Goal: Task Accomplishment & Management: Complete application form

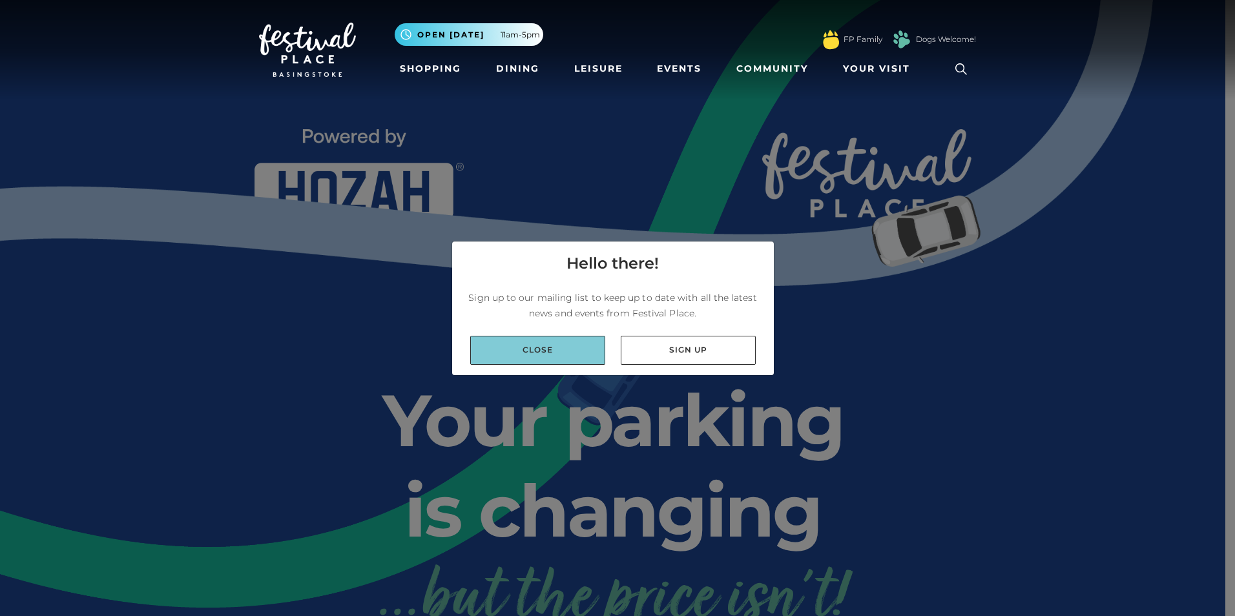
drag, startPoint x: 0, startPoint y: 0, endPoint x: 546, endPoint y: 352, distance: 649.2
click at [546, 352] on link "Close" at bounding box center [537, 350] width 135 height 29
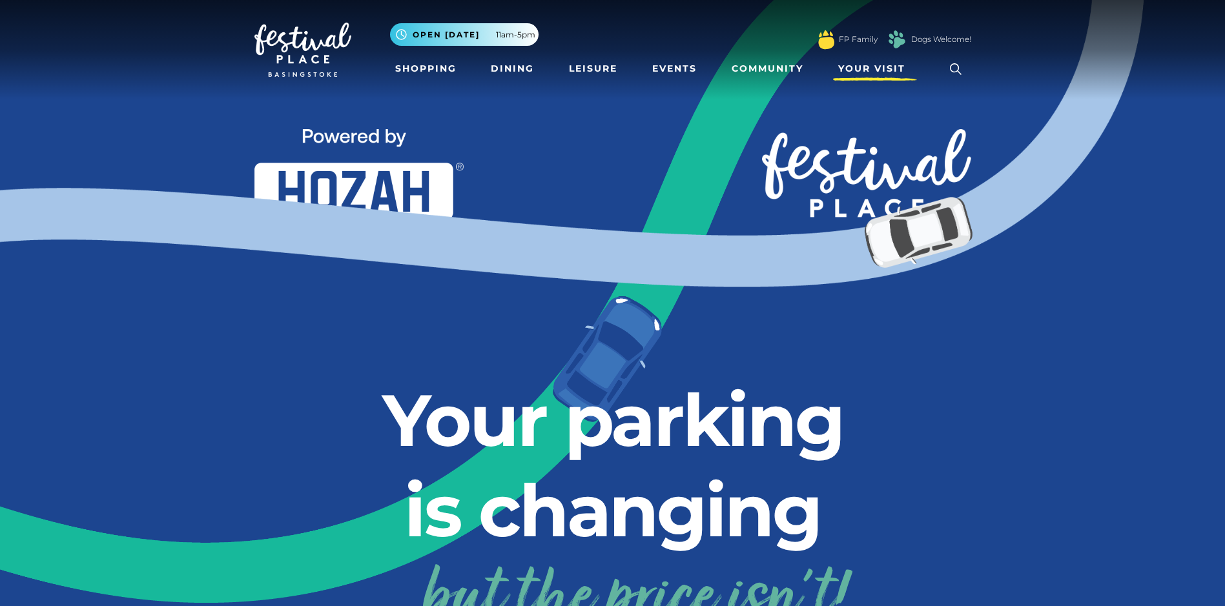
click at [883, 68] on span "Your Visit" at bounding box center [871, 69] width 67 height 14
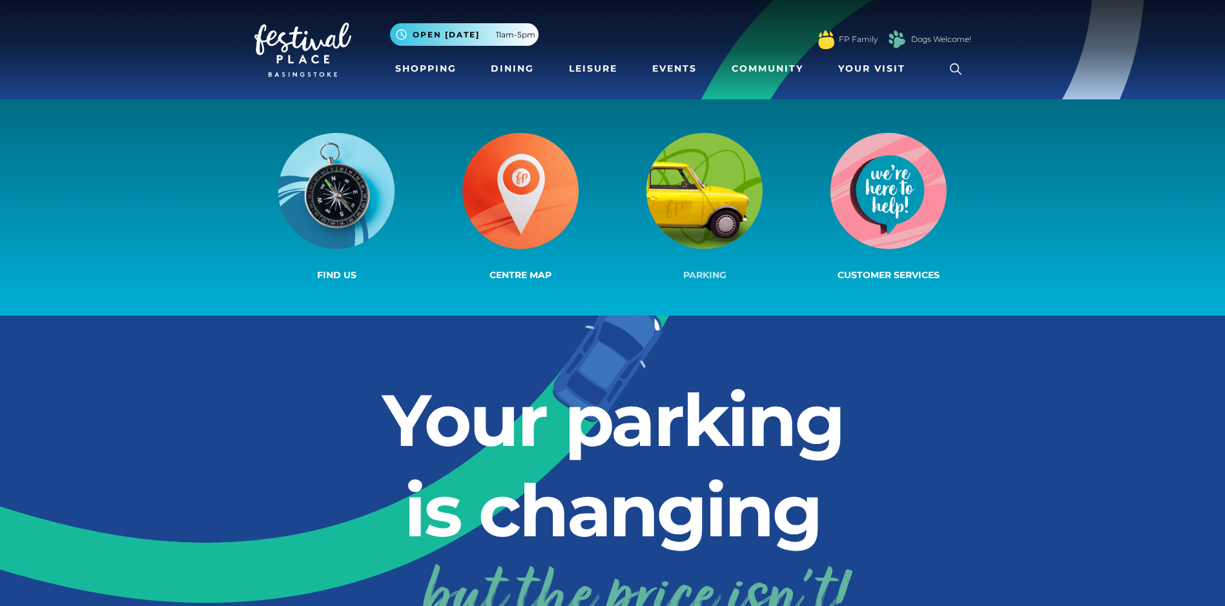
click at [718, 182] on img at bounding box center [704, 191] width 116 height 116
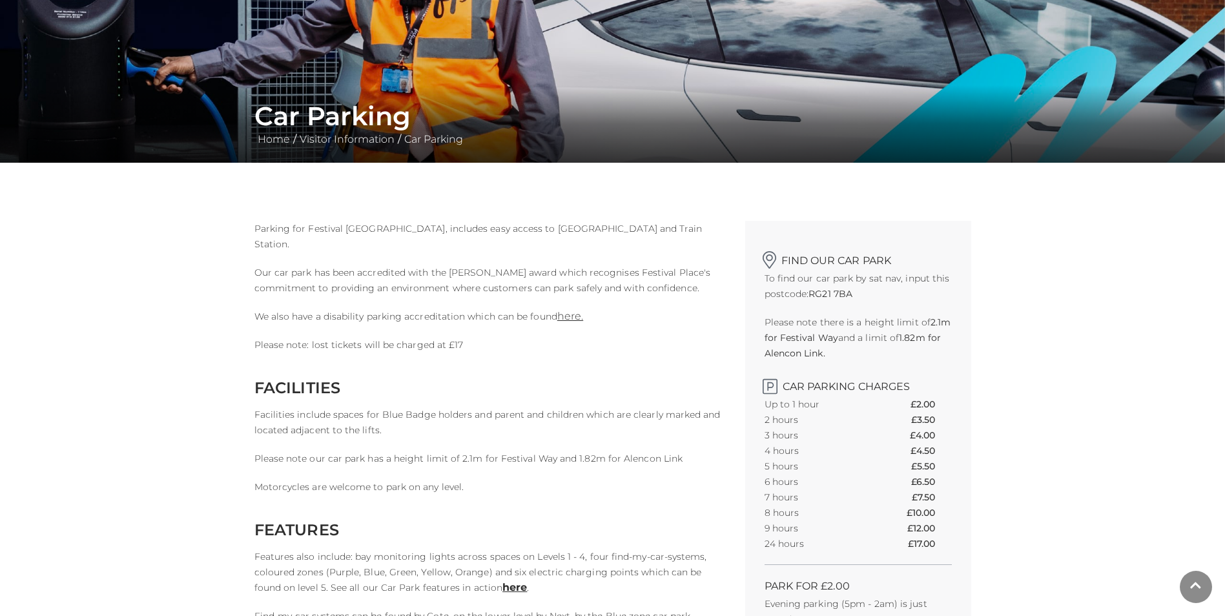
scroll to position [194, 0]
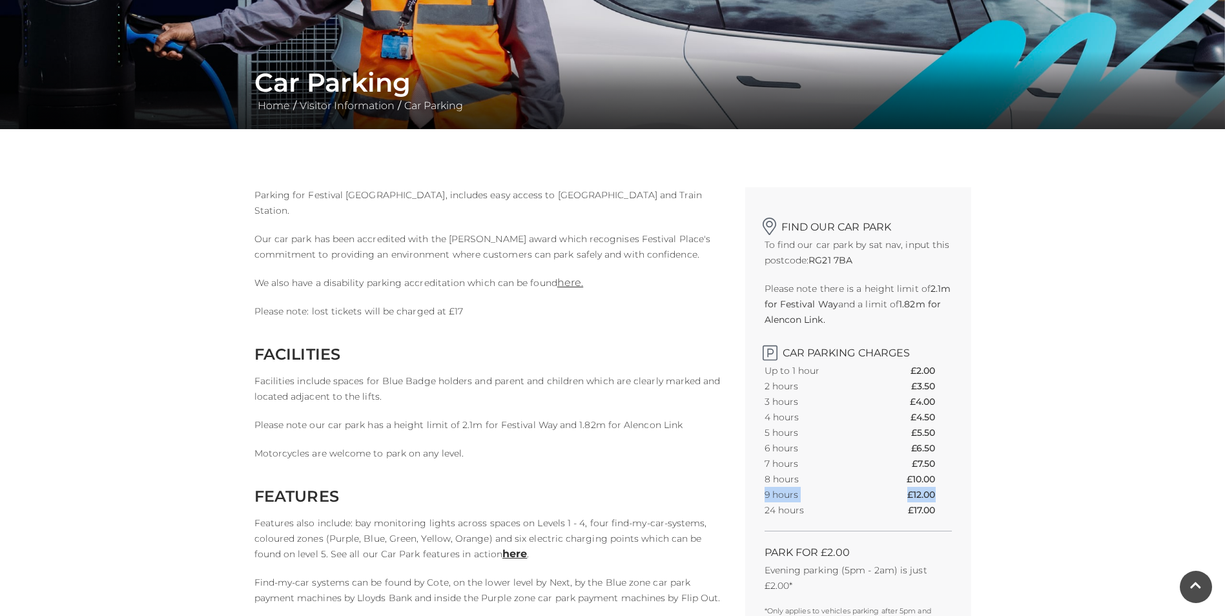
drag, startPoint x: 896, startPoint y: 496, endPoint x: 947, endPoint y: 496, distance: 51.0
click at [947, 496] on tr "9 hours £12.00" at bounding box center [857, 494] width 187 height 15
click at [947, 496] on th "£12.00" at bounding box center [929, 494] width 45 height 15
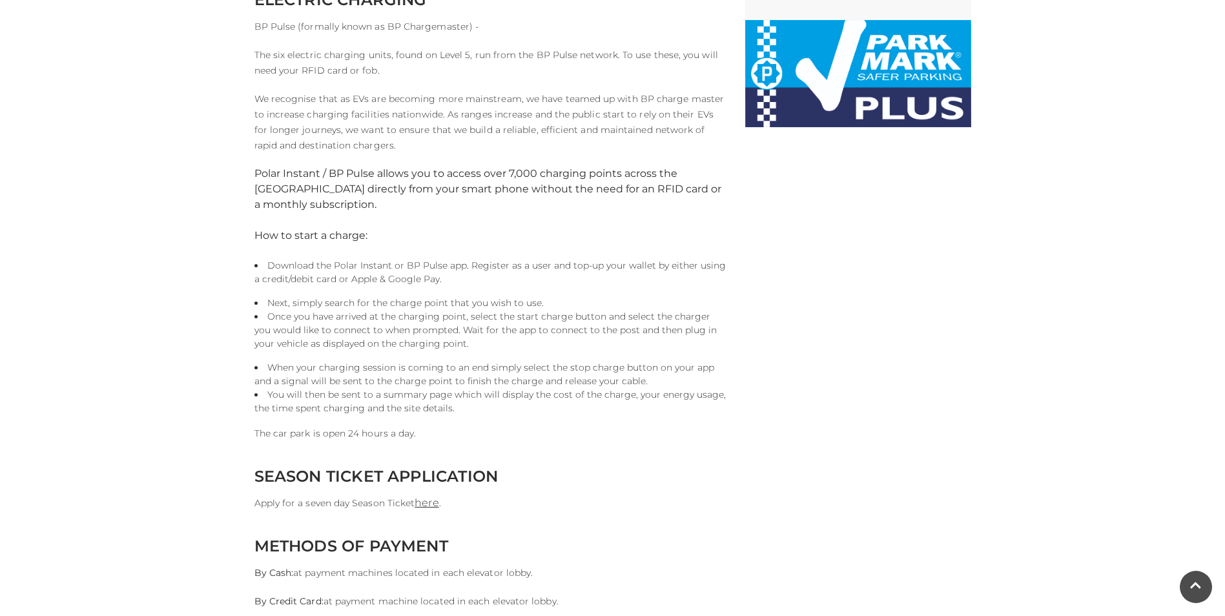
scroll to position [969, 0]
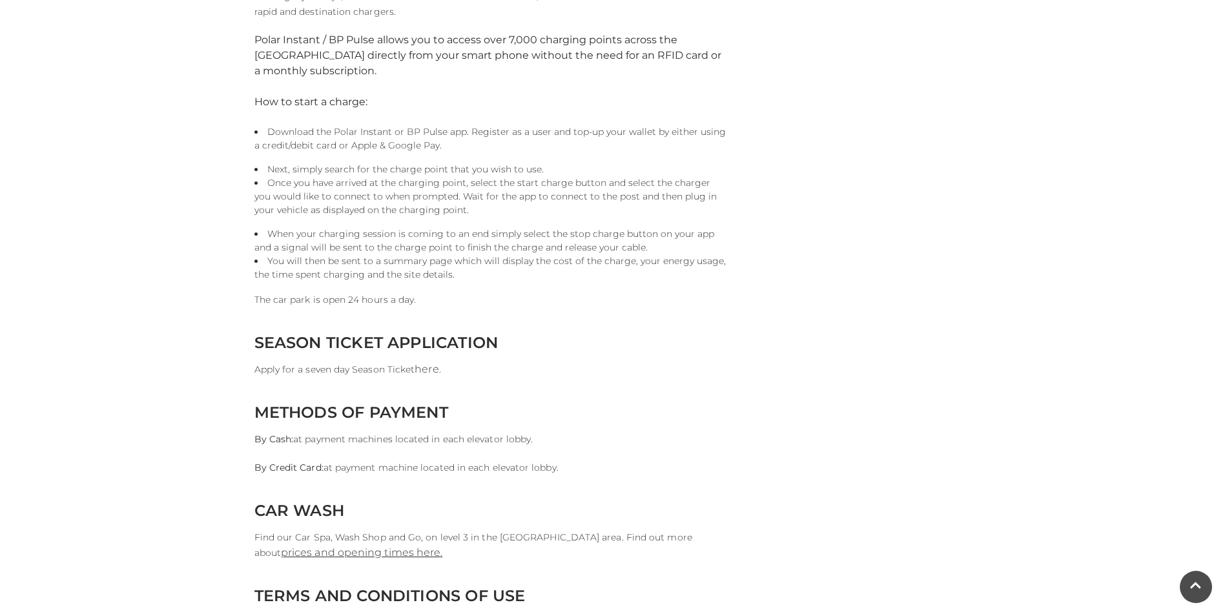
click at [435, 370] on link "here" at bounding box center [427, 369] width 24 height 12
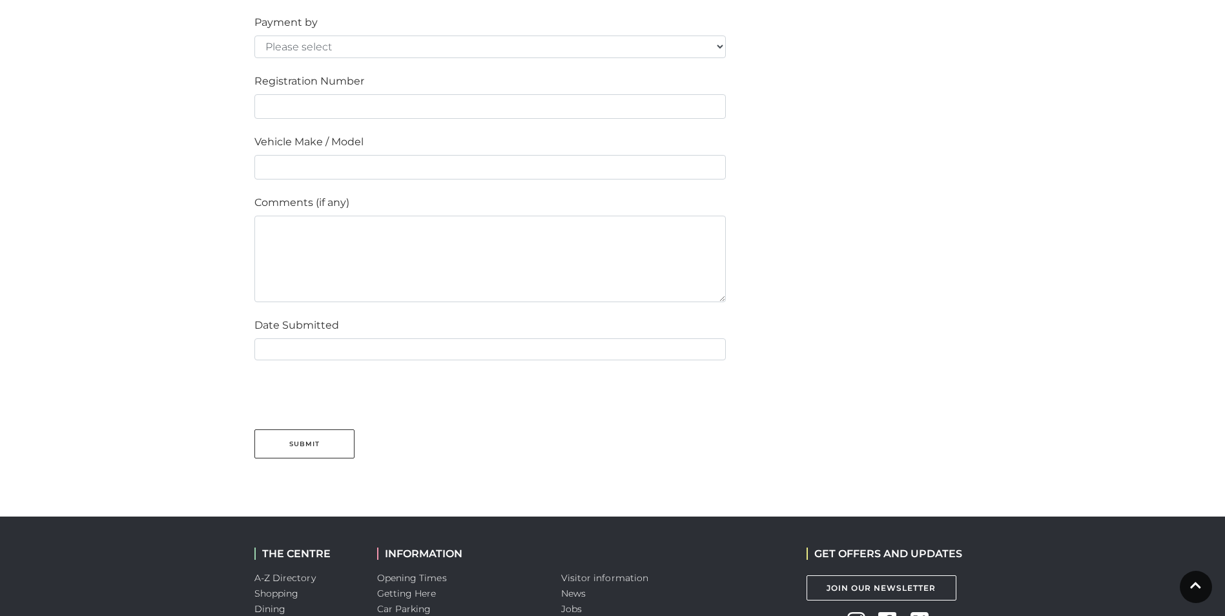
scroll to position [904, 0]
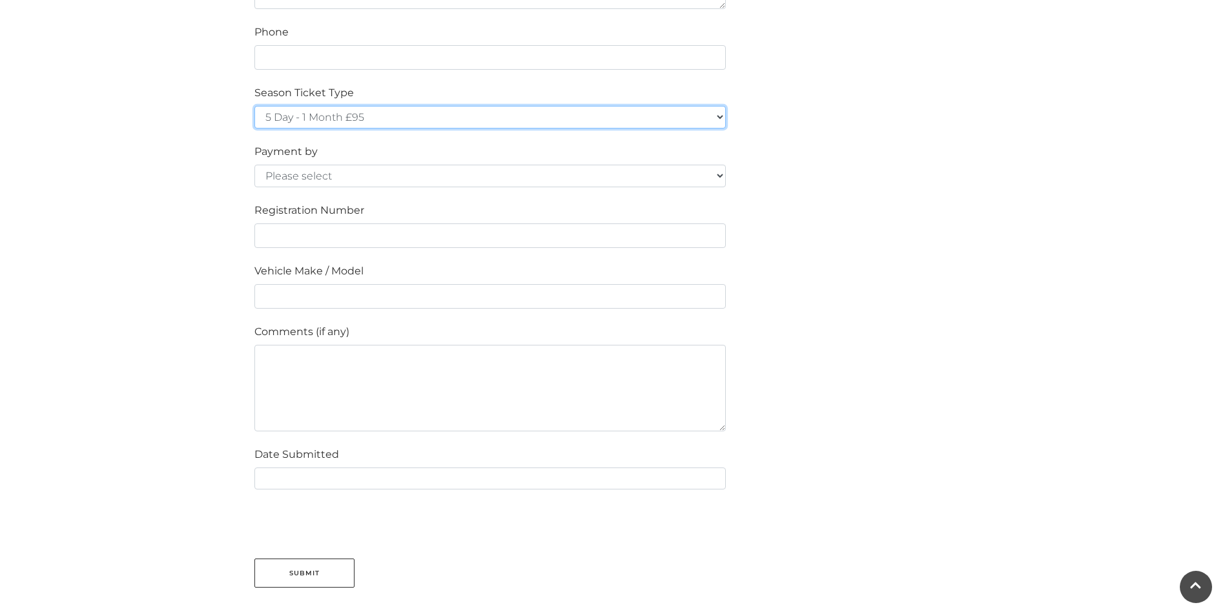
click at [426, 118] on select "5 Day - 1 Month £95 5 Day - 3 Months £270 (£90 a month standing order) 5 Day - …" at bounding box center [489, 117] width 471 height 23
